Goal: Navigation & Orientation: Find specific page/section

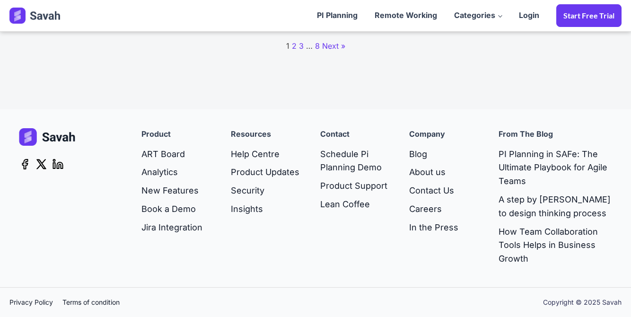
scroll to position [978, 0]
